Goal: Information Seeking & Learning: Find specific fact

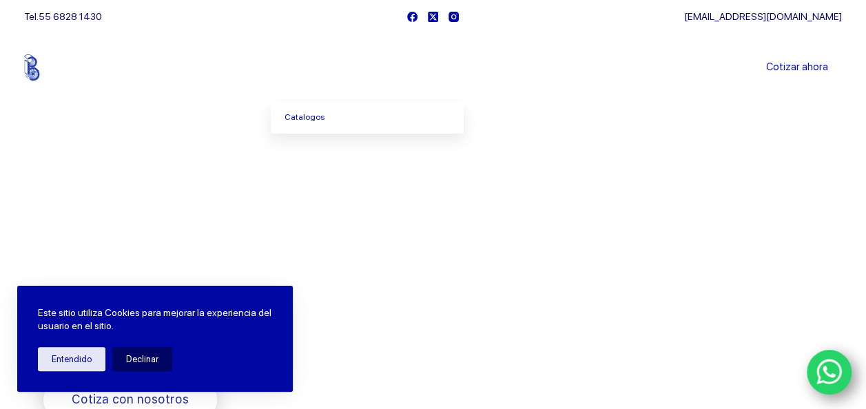
click at [335, 67] on link "Productos" at bounding box center [318, 67] width 94 height 0
click at [311, 119] on link "Catalogos" at bounding box center [367, 118] width 193 height 32
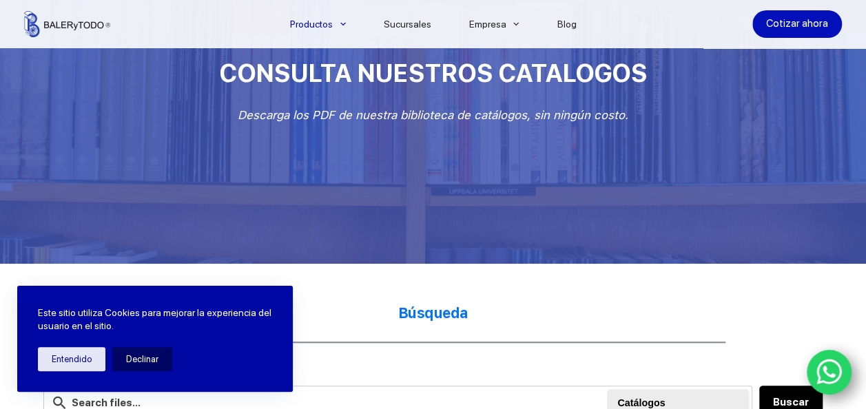
scroll to position [344, 0]
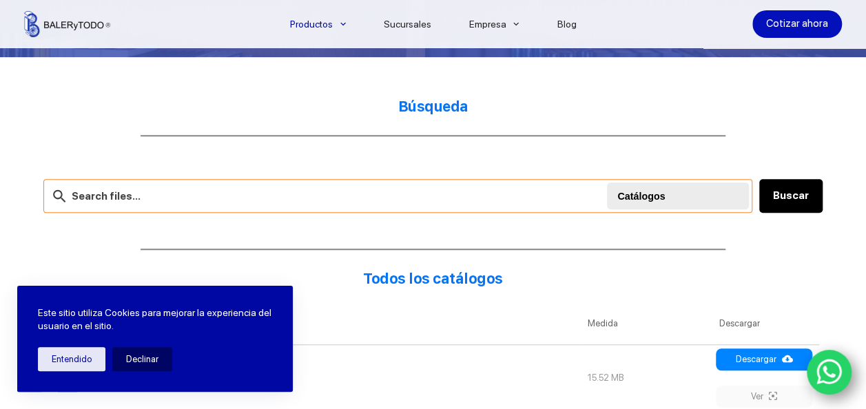
click at [208, 190] on input "text" at bounding box center [397, 196] width 709 height 34
click at [251, 191] on input "text" at bounding box center [397, 196] width 709 height 34
paste input "4326-14M-40"
type input "4326-14M-40"
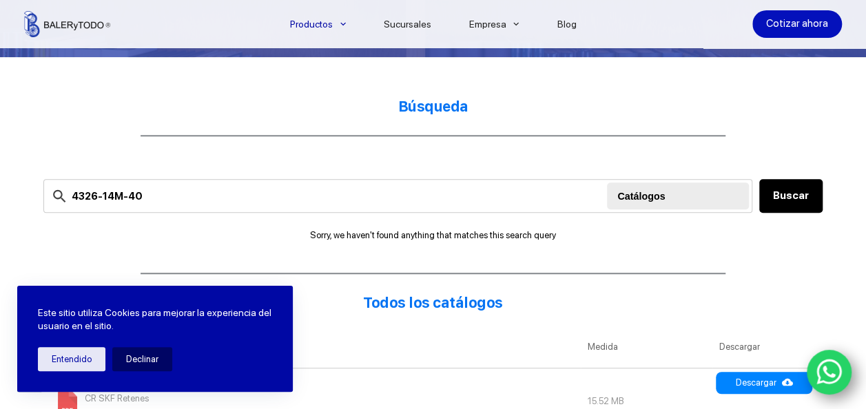
click at [82, 360] on button "Entendido" at bounding box center [71, 359] width 67 height 24
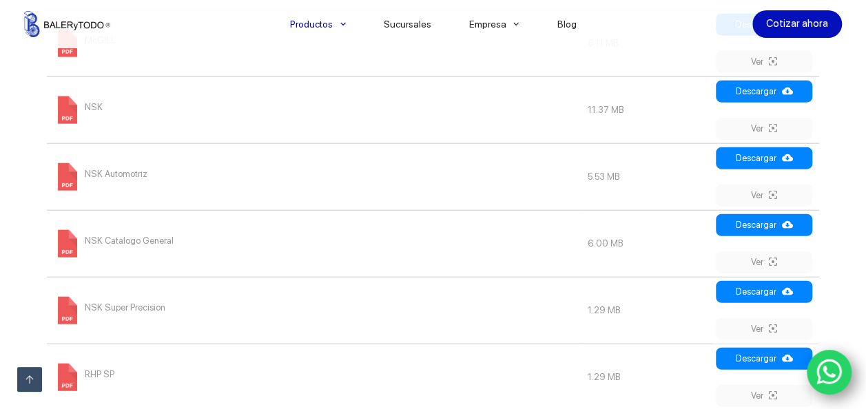
scroll to position [1791, 0]
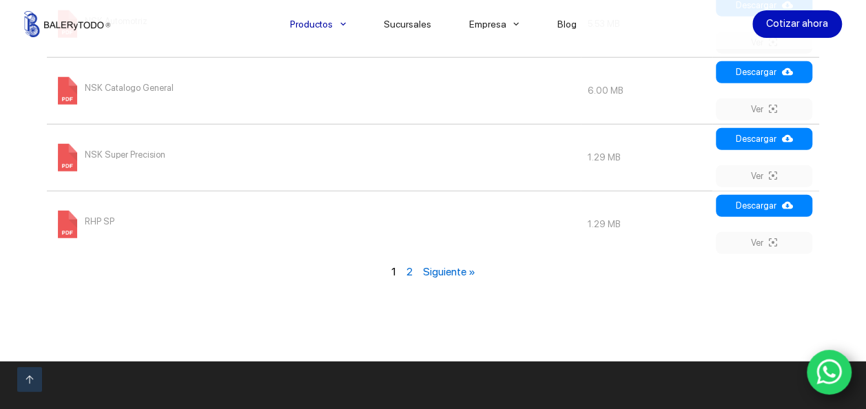
click at [407, 265] on link "2" at bounding box center [409, 271] width 6 height 13
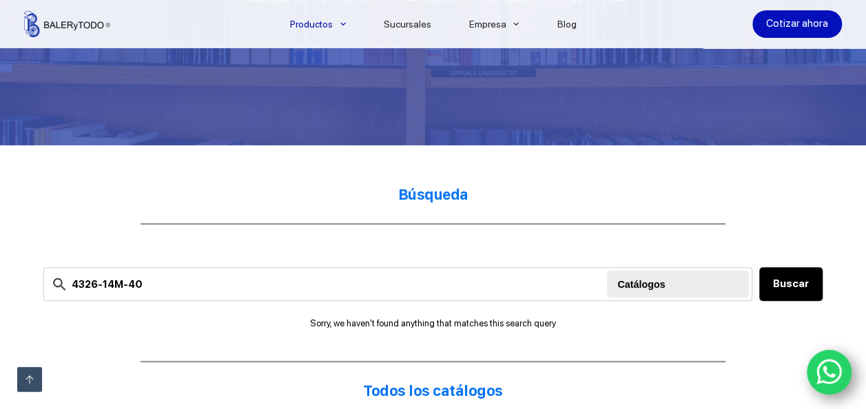
scroll to position [327, 0]
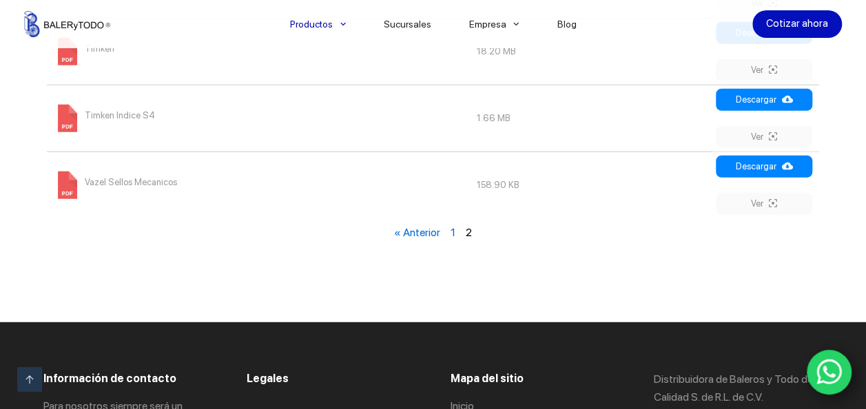
scroll to position [344, 0]
